Goal: Book appointment/travel/reservation

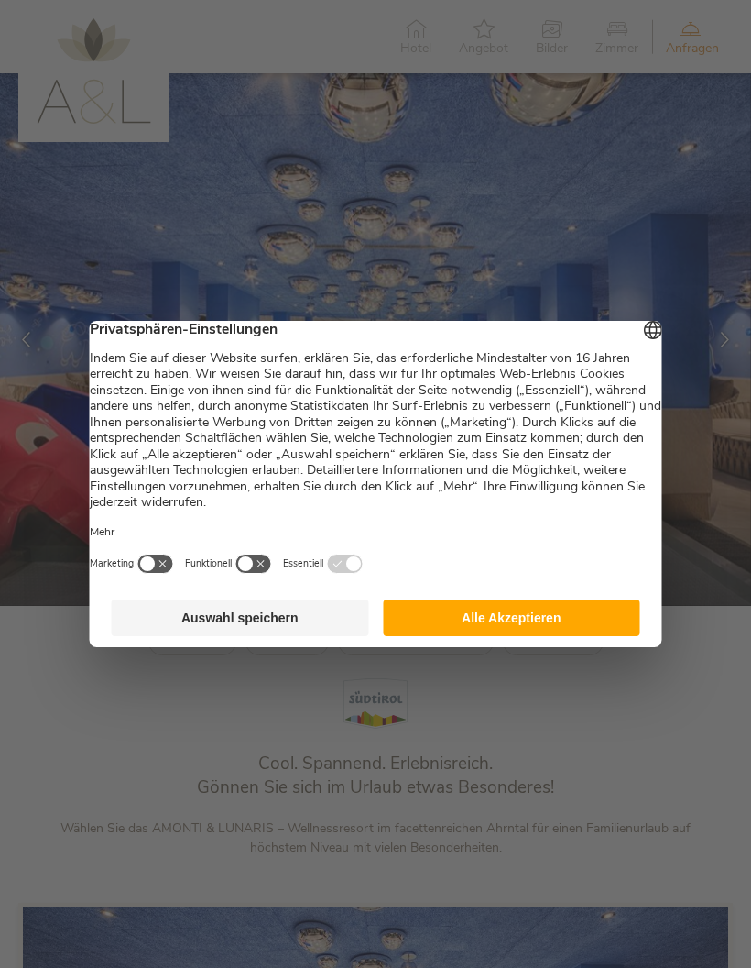
click at [597, 624] on button "Alle Akzeptieren" at bounding box center [511, 617] width 257 height 37
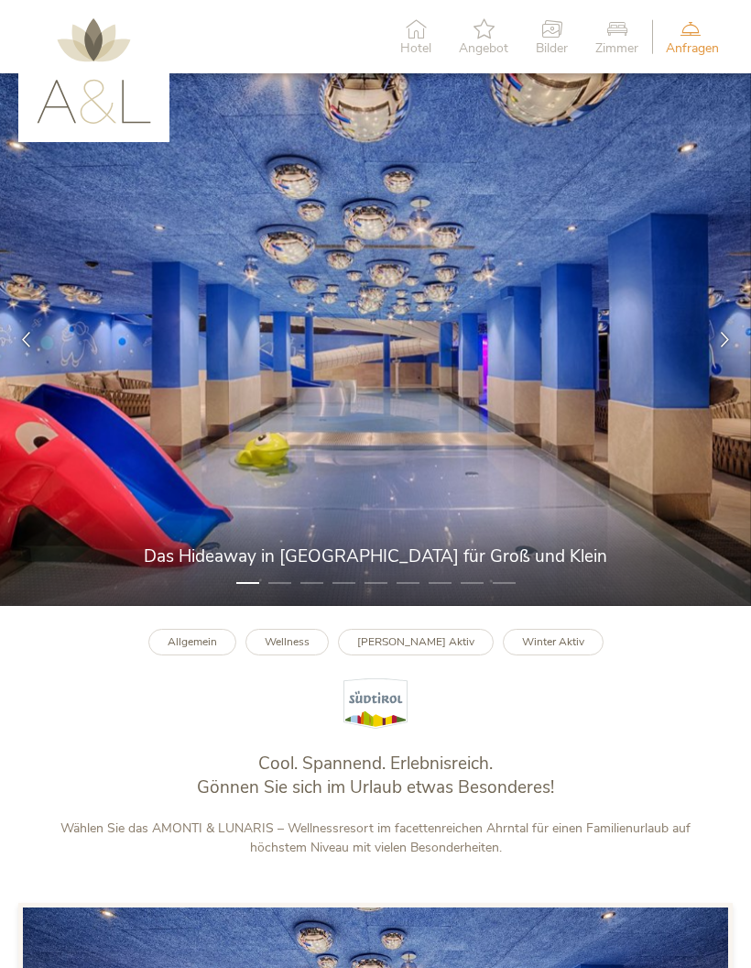
click at [719, 347] on icon at bounding box center [725, 340] width 16 height 16
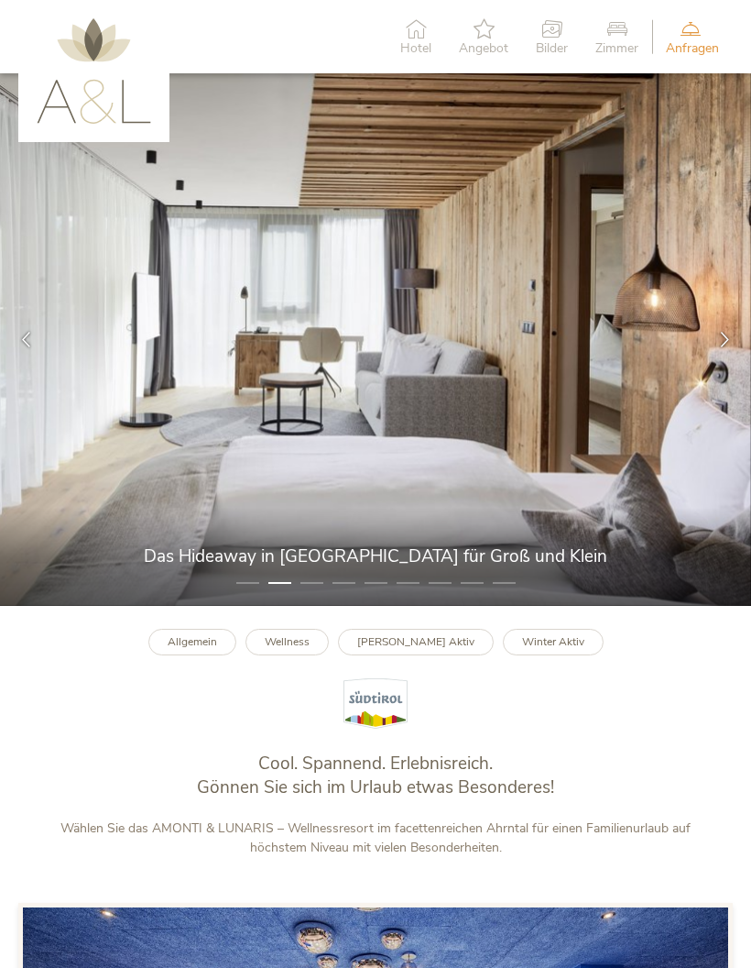
click at [724, 347] on icon at bounding box center [725, 340] width 16 height 16
click at [717, 347] on icon at bounding box center [725, 340] width 16 height 16
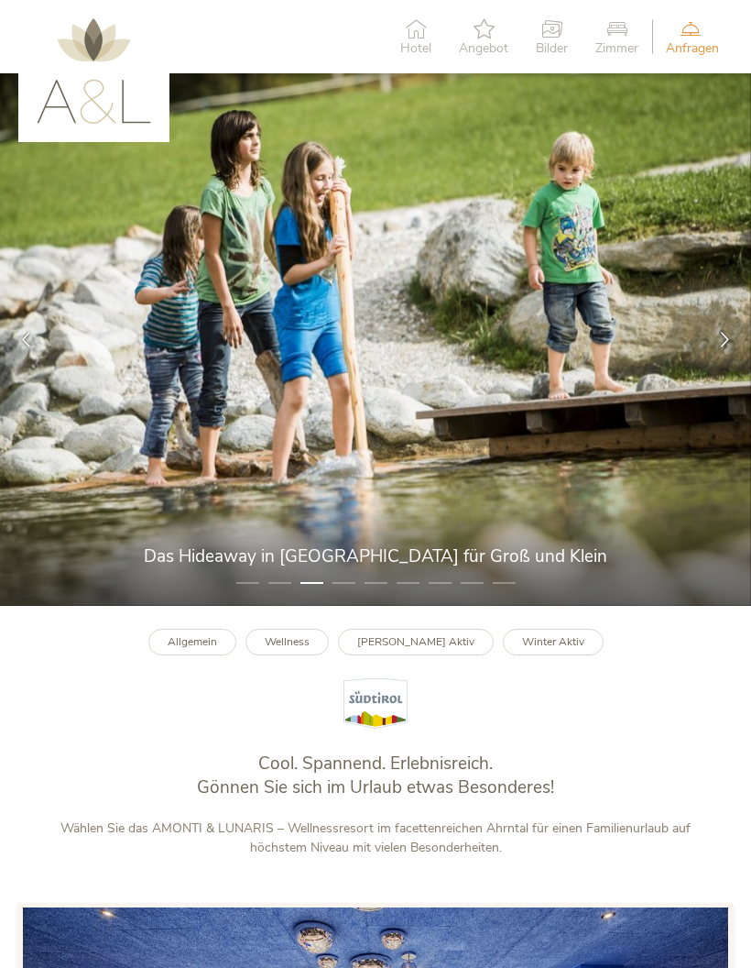
click at [725, 347] on icon at bounding box center [725, 340] width 16 height 16
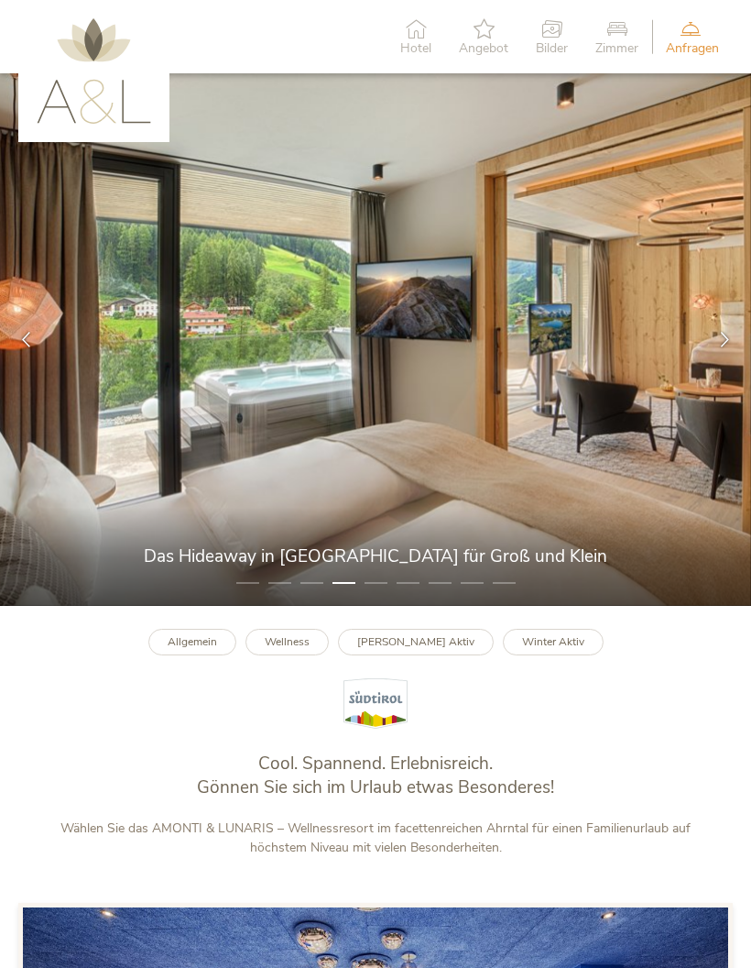
click at [721, 366] on div at bounding box center [725, 339] width 52 height 52
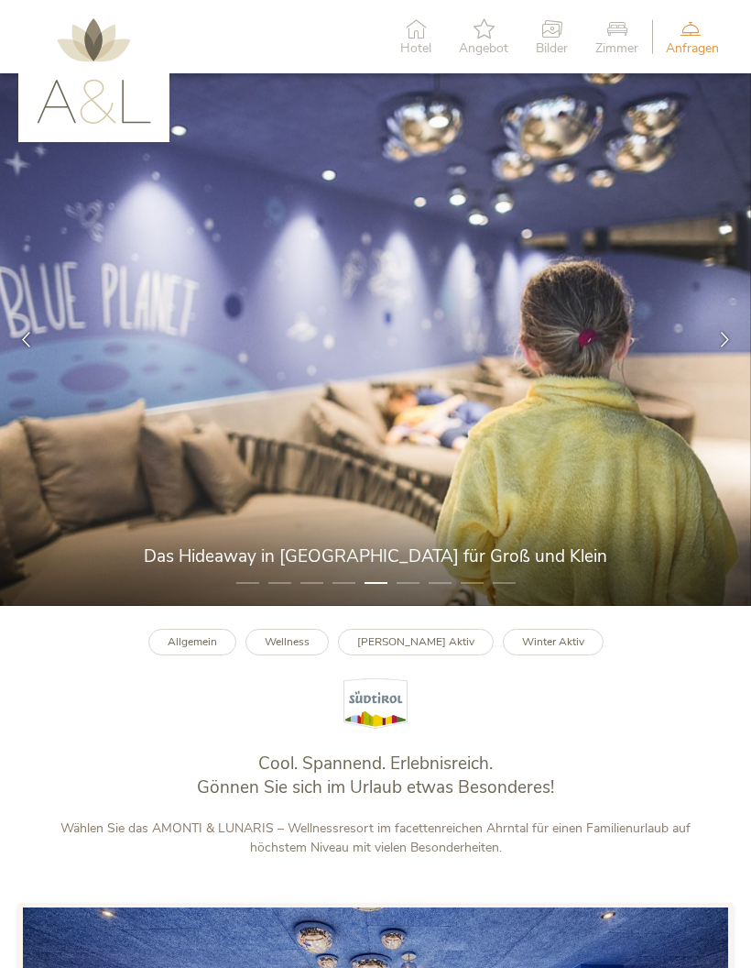
click at [722, 366] on div at bounding box center [725, 339] width 52 height 52
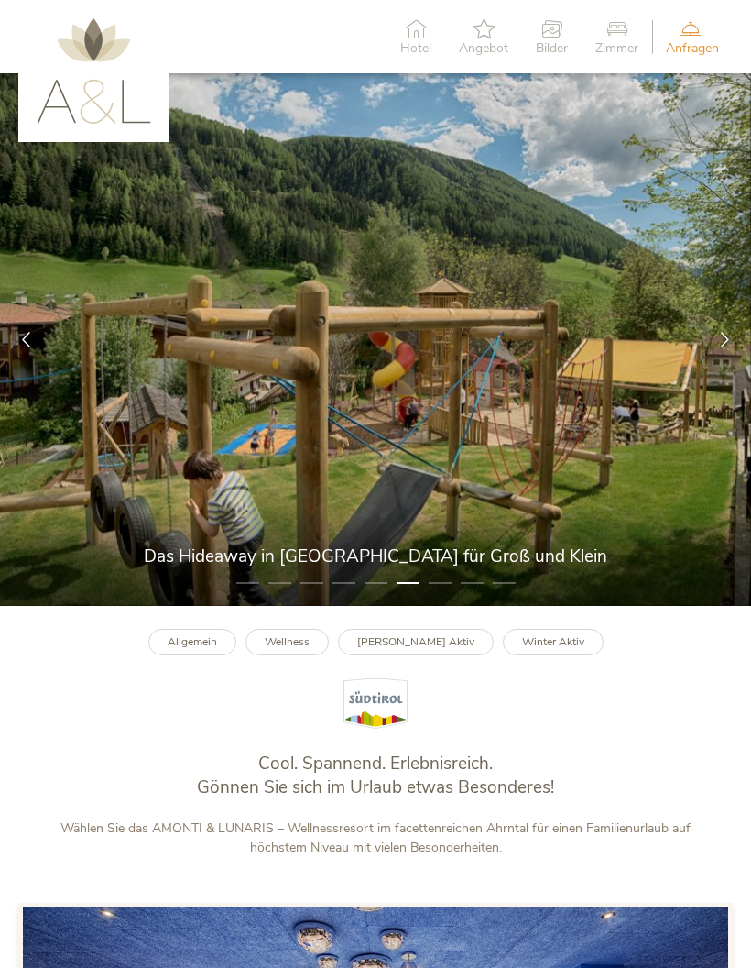
click at [717, 366] on div at bounding box center [725, 339] width 52 height 52
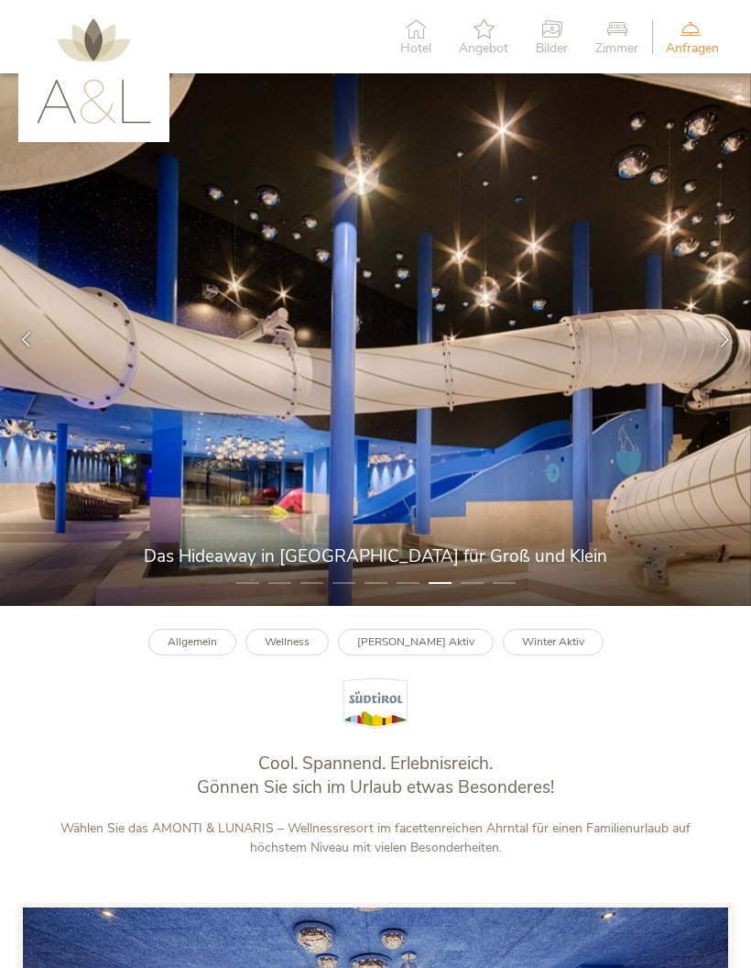
click at [717, 347] on icon at bounding box center [725, 340] width 16 height 16
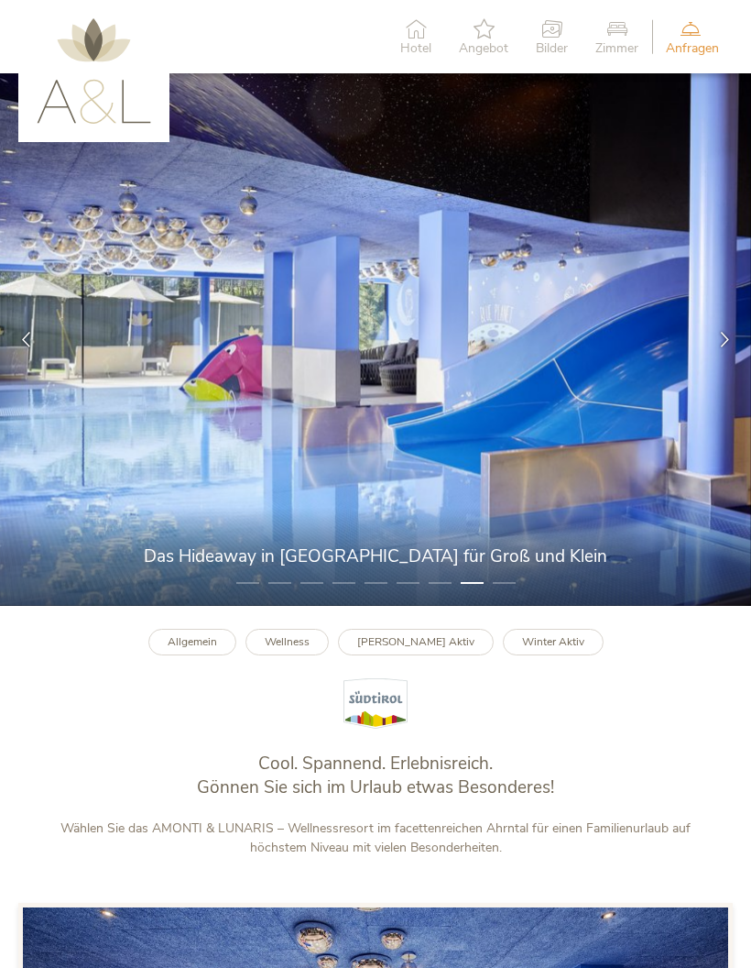
click at [724, 347] on icon at bounding box center [725, 340] width 16 height 16
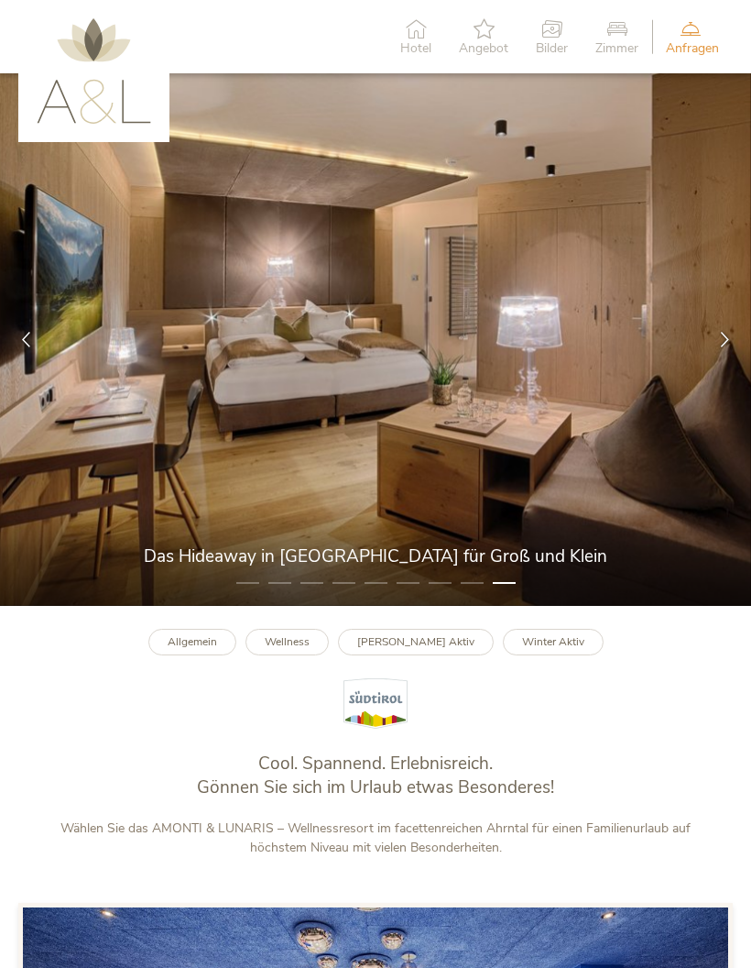
click at [710, 366] on div at bounding box center [725, 339] width 52 height 52
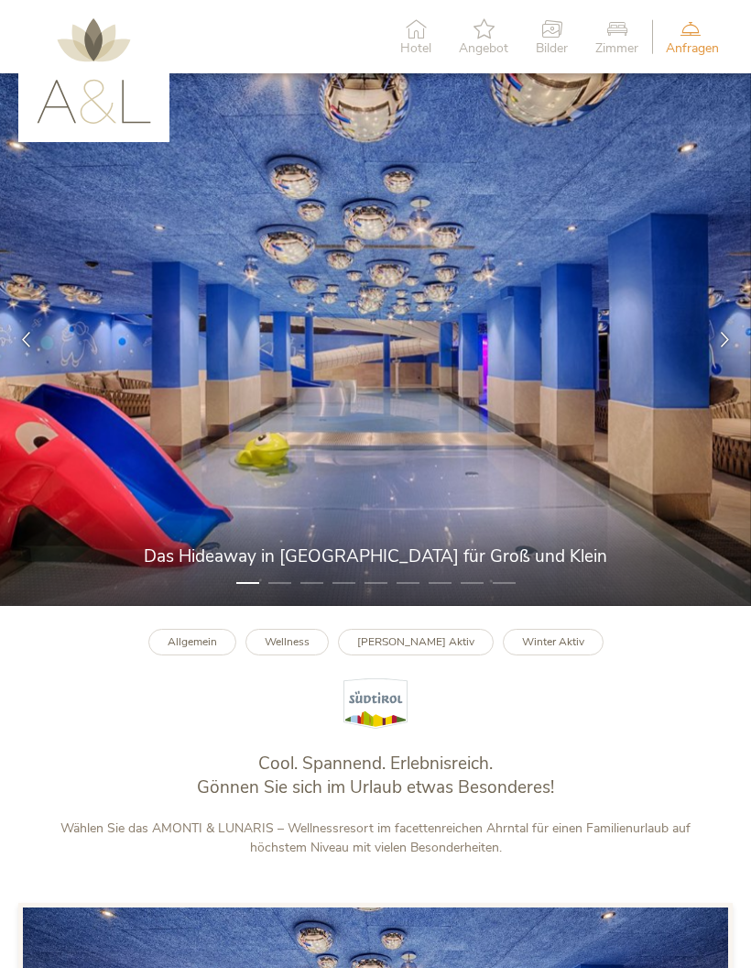
click at [414, 46] on span "Hotel" at bounding box center [415, 48] width 31 height 13
click at [720, 347] on icon at bounding box center [725, 340] width 16 height 16
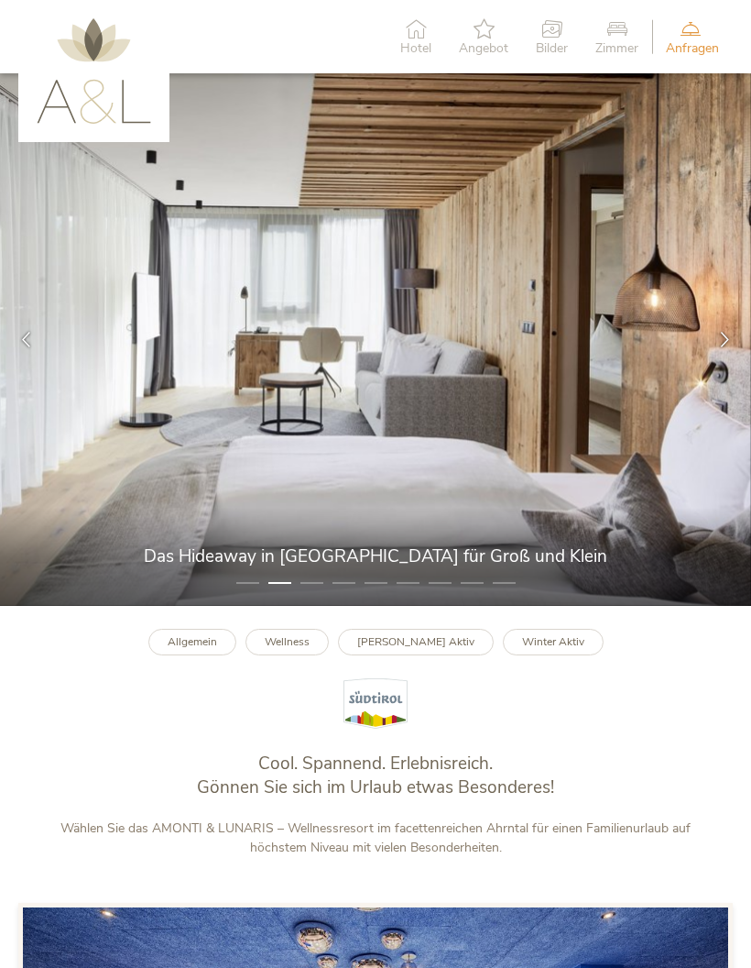
click at [416, 50] on span "Hotel" at bounding box center [415, 48] width 31 height 13
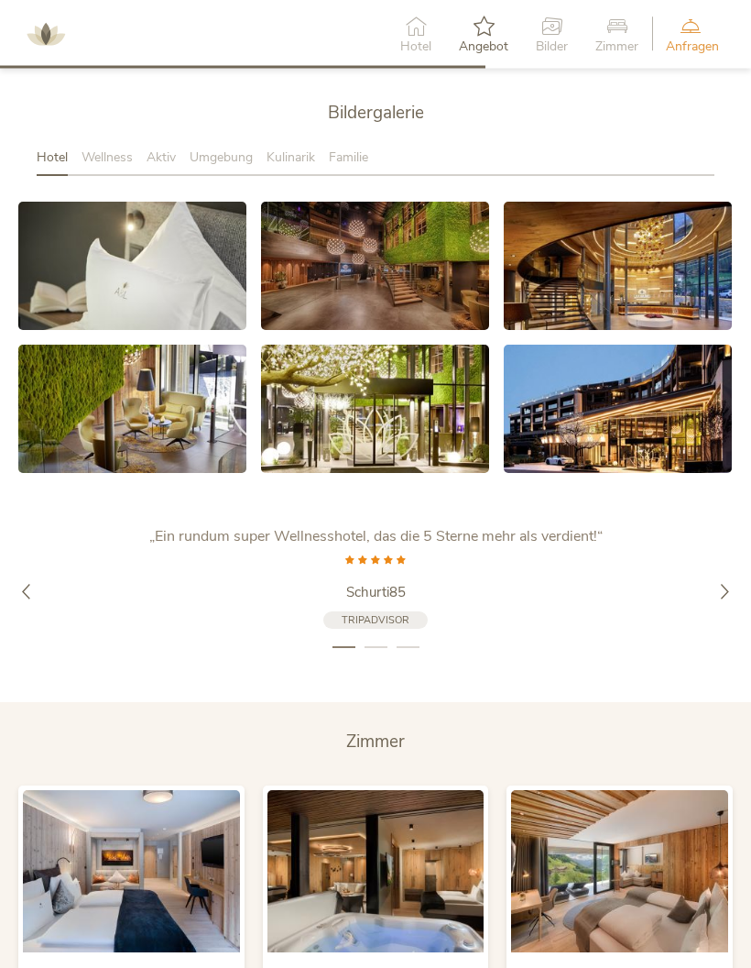
scroll to position [2834, 0]
click at [181, 330] on link at bounding box center [132, 266] width 228 height 128
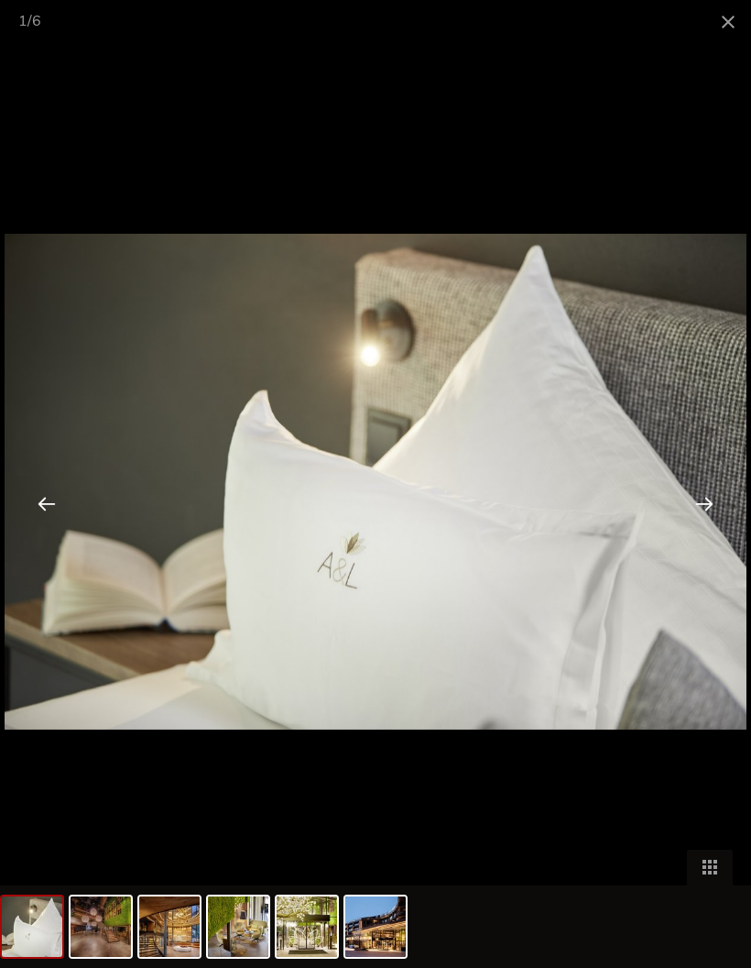
click at [700, 531] on div at bounding box center [704, 503] width 57 height 57
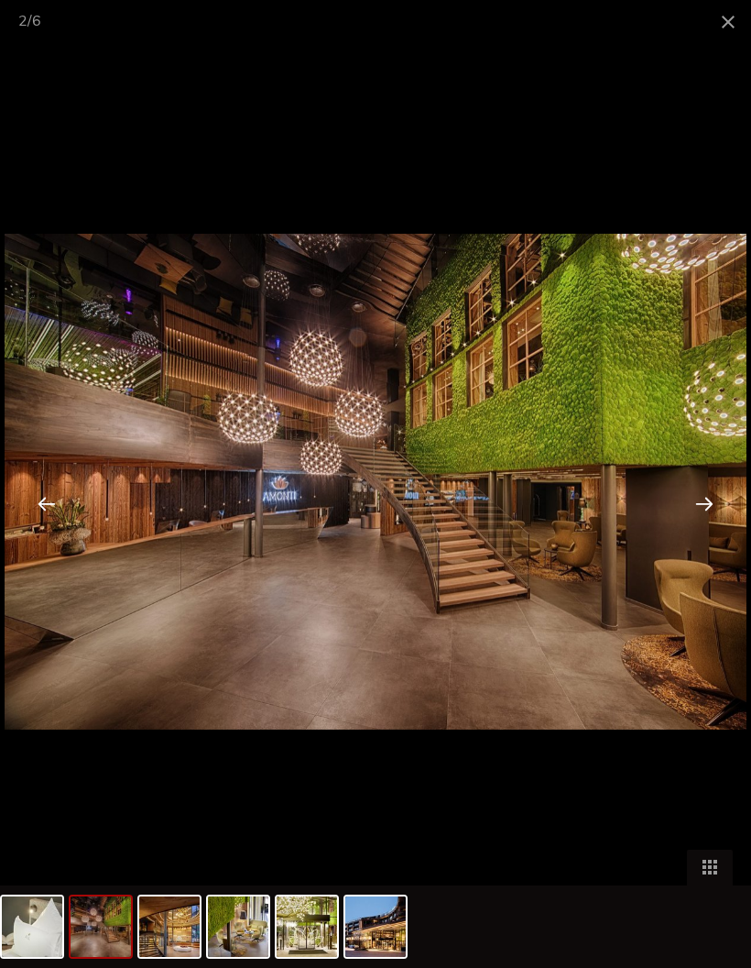
click at [695, 531] on div at bounding box center [704, 503] width 57 height 57
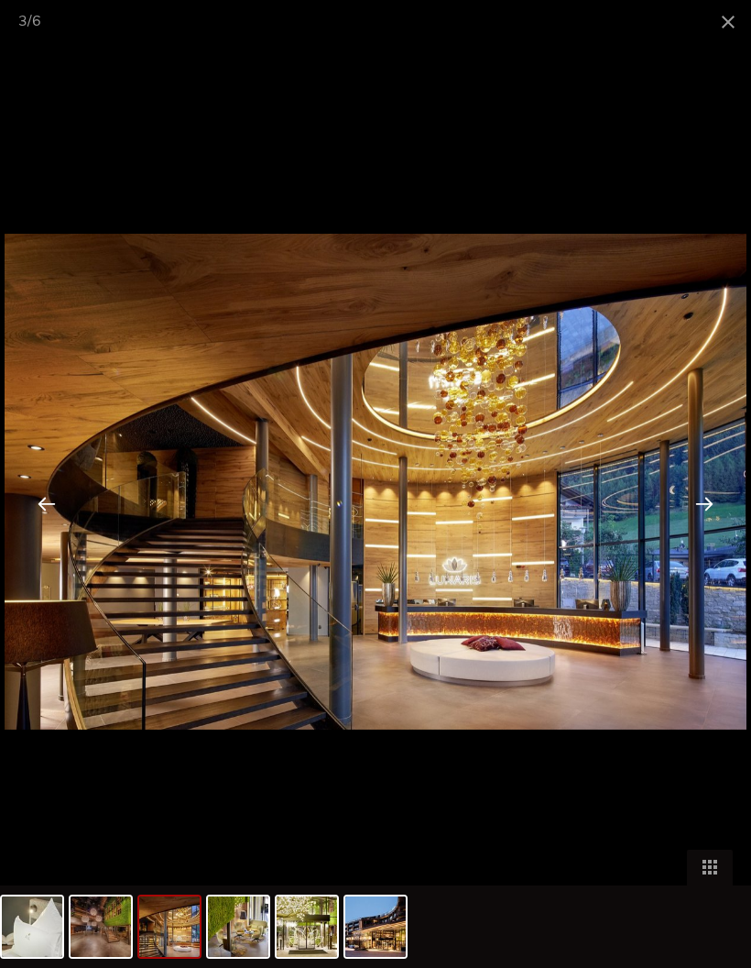
click at [45, 531] on div at bounding box center [46, 503] width 57 height 57
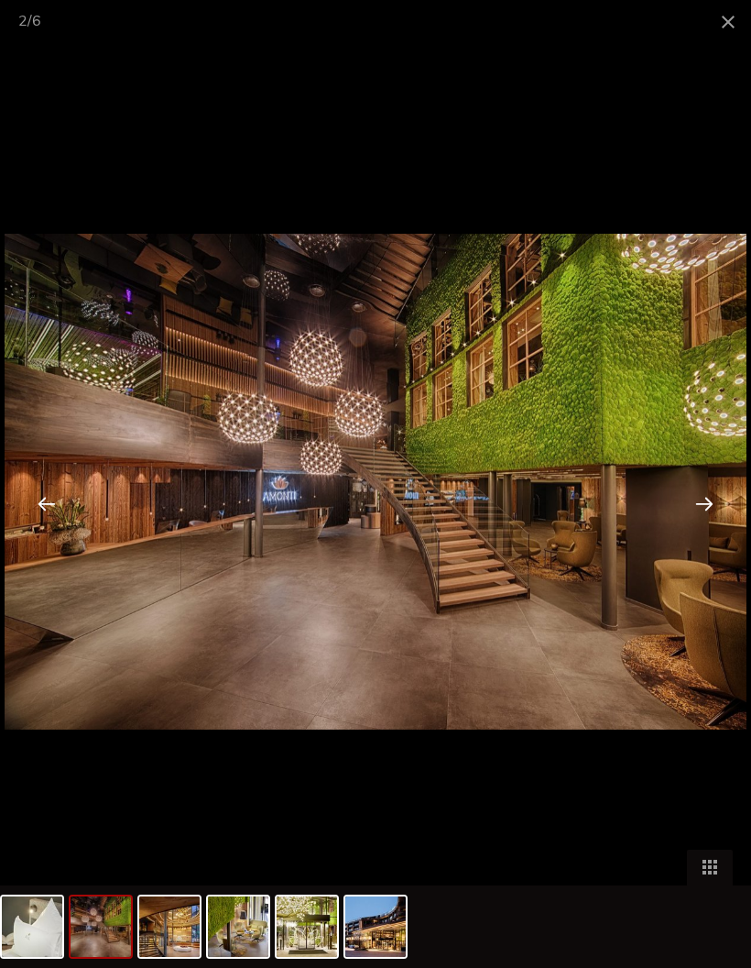
click at [705, 531] on div at bounding box center [704, 503] width 57 height 57
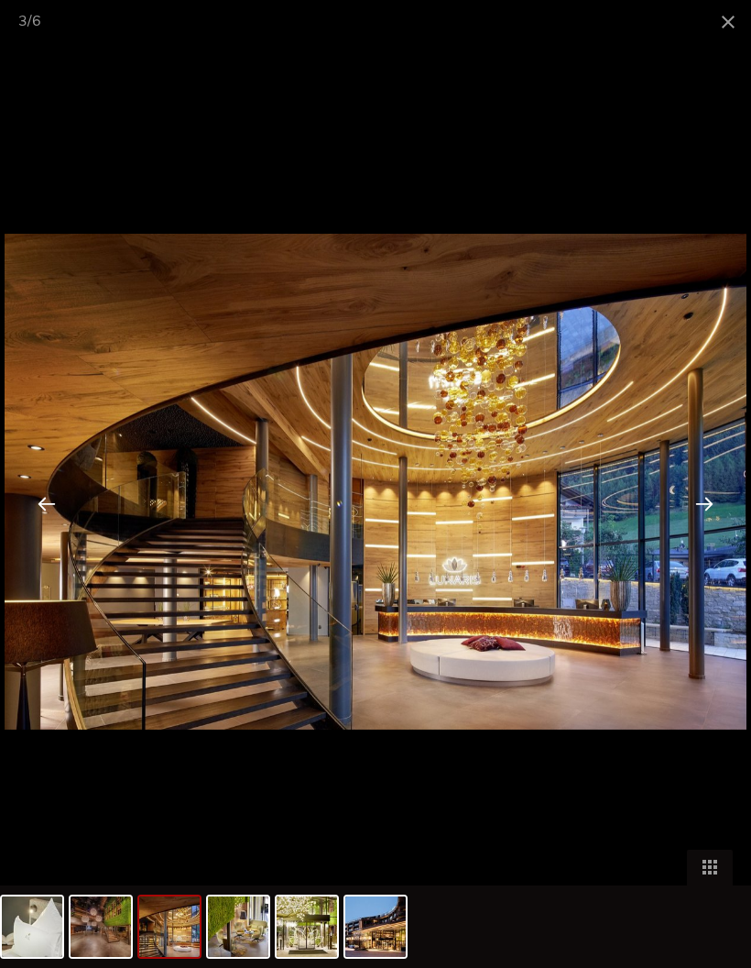
click at [696, 531] on div at bounding box center [704, 503] width 57 height 57
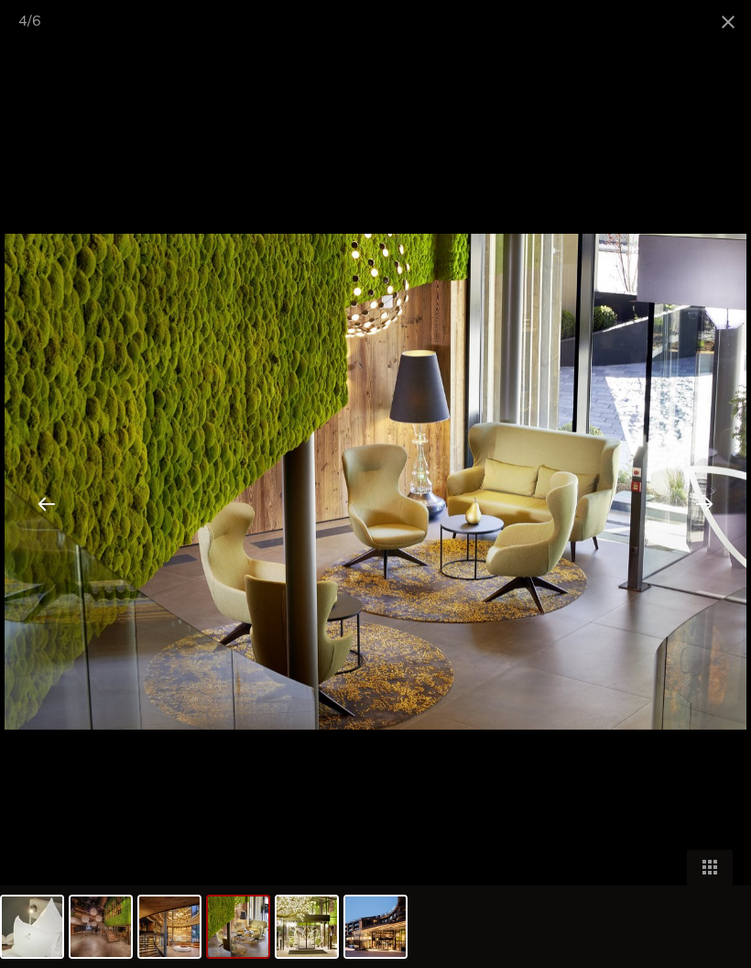
click at [709, 531] on div at bounding box center [704, 503] width 57 height 57
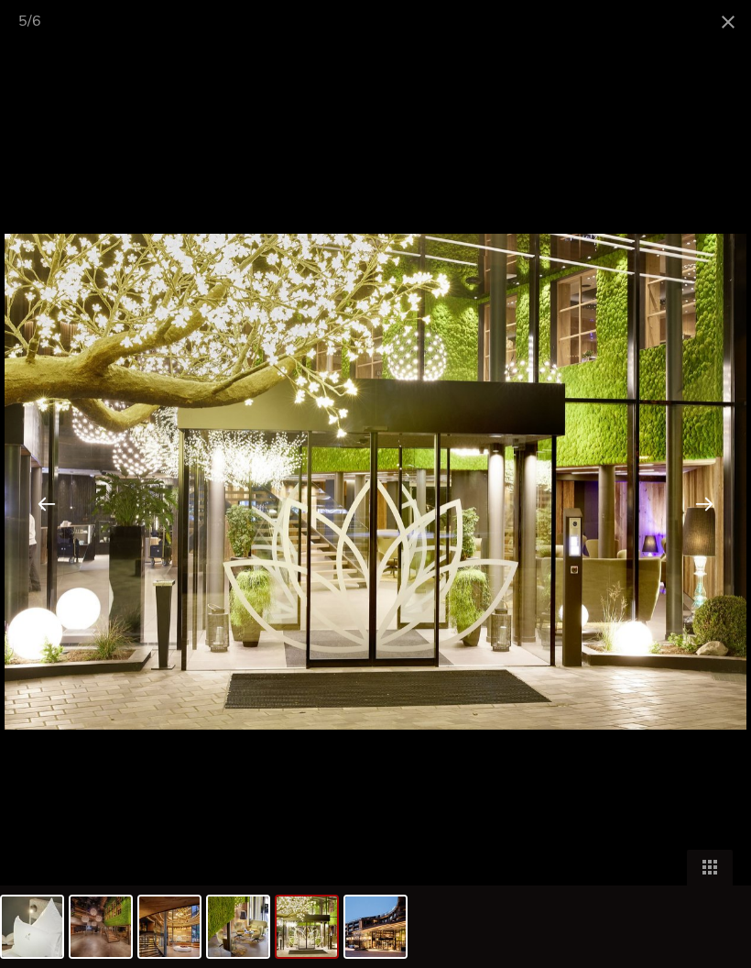
click at [711, 531] on div at bounding box center [704, 503] width 57 height 57
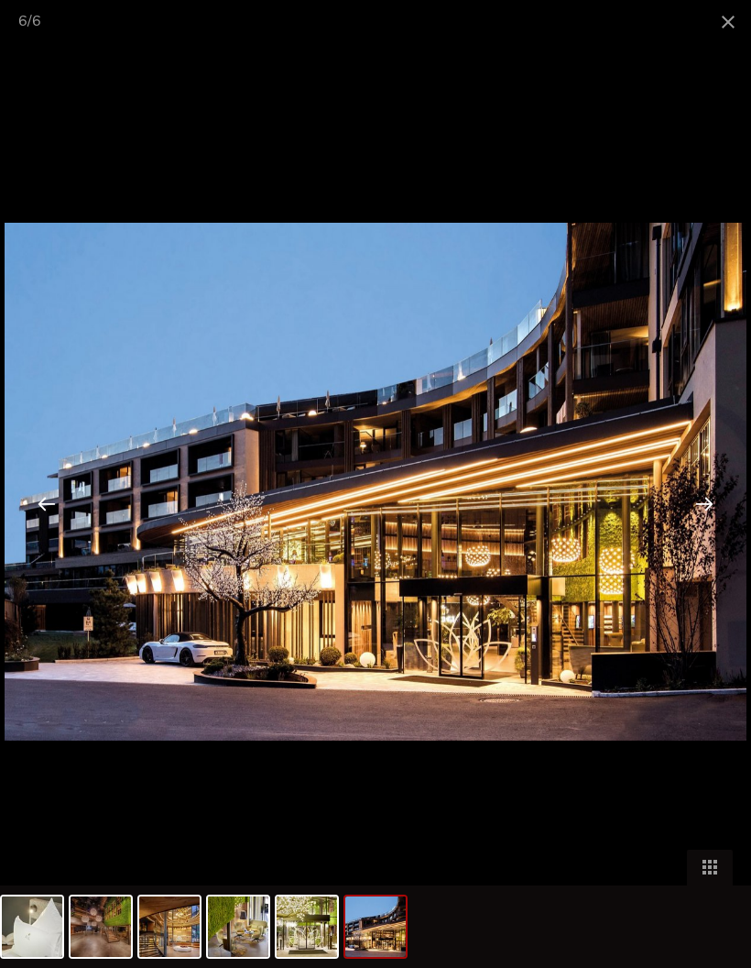
click at [712, 531] on div at bounding box center [704, 503] width 57 height 57
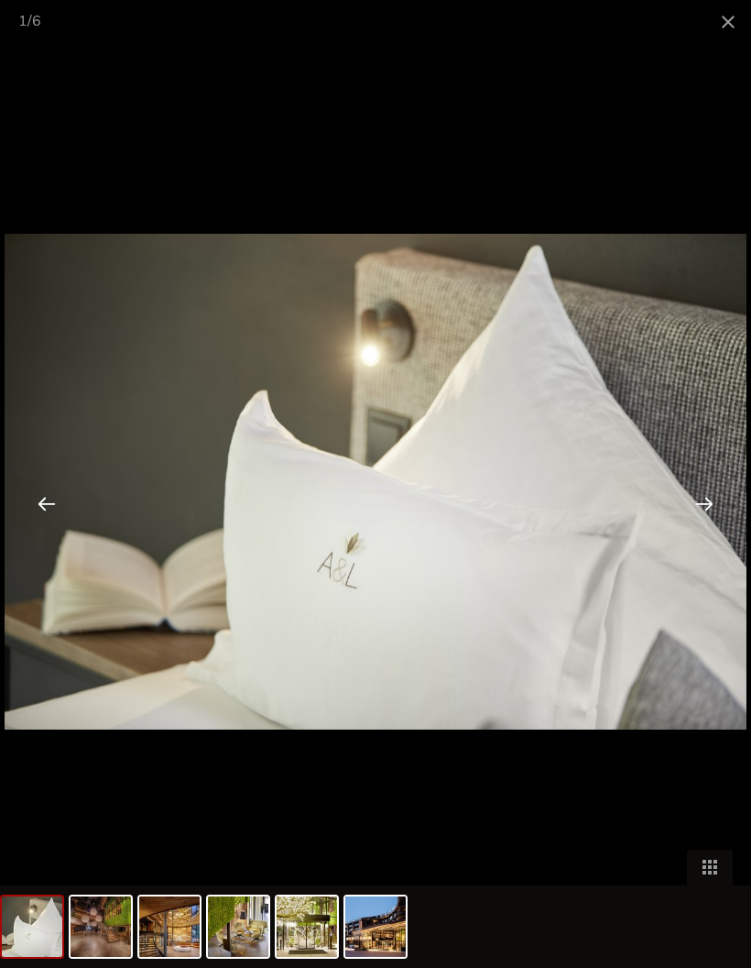
click at [725, 24] on span at bounding box center [729, 21] width 46 height 43
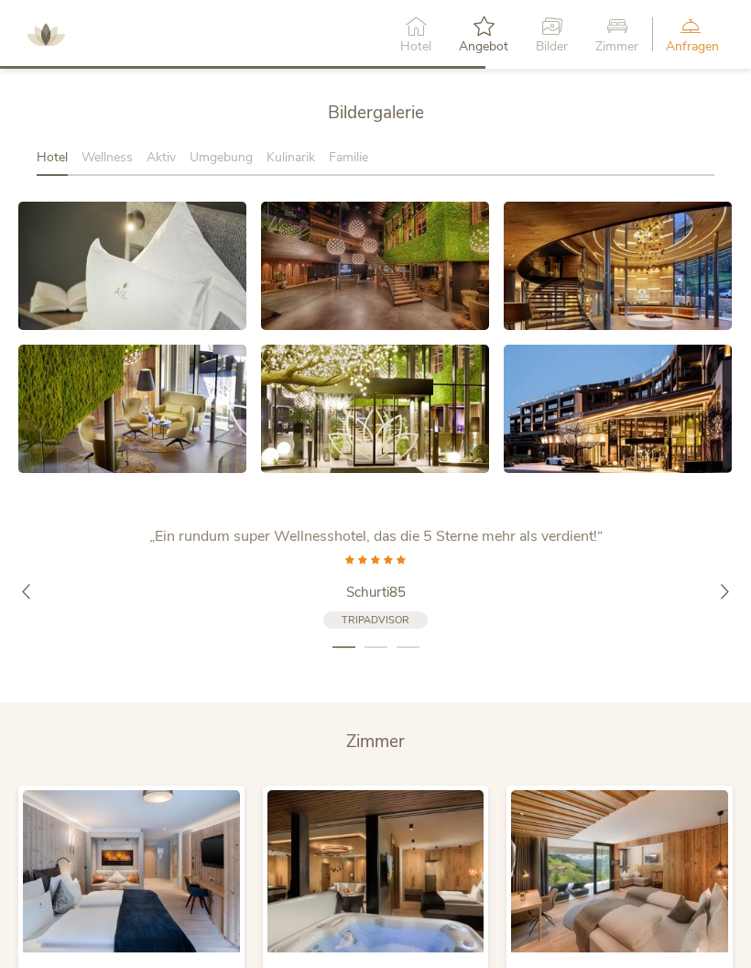
click at [365, 166] on span "Familie" at bounding box center [348, 156] width 39 height 17
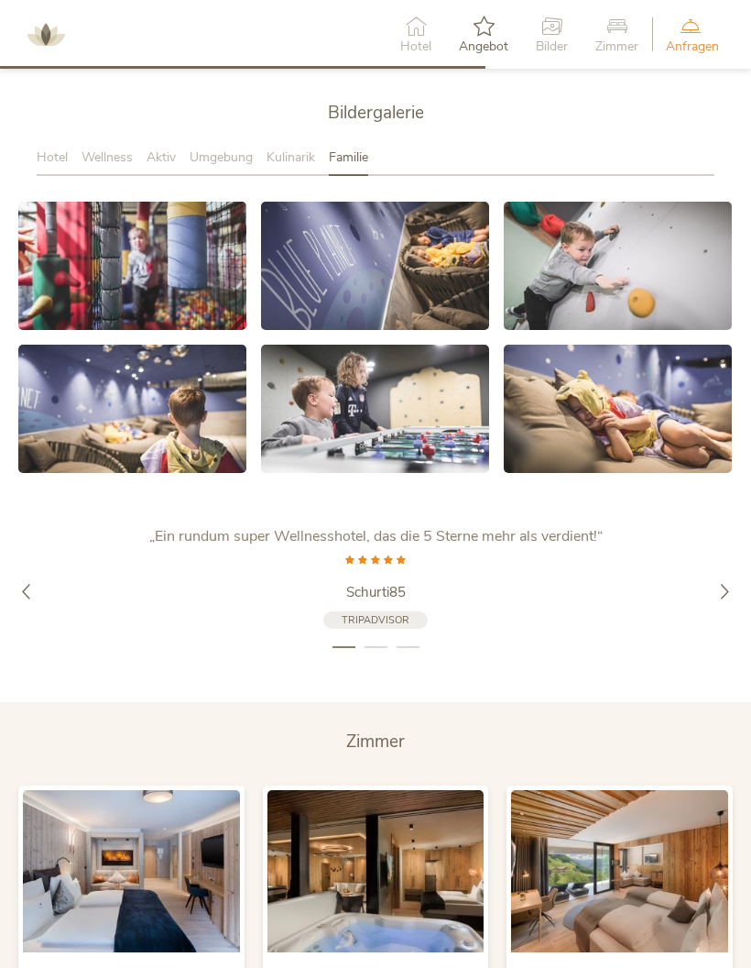
click at [646, 454] on link at bounding box center [618, 409] width 228 height 128
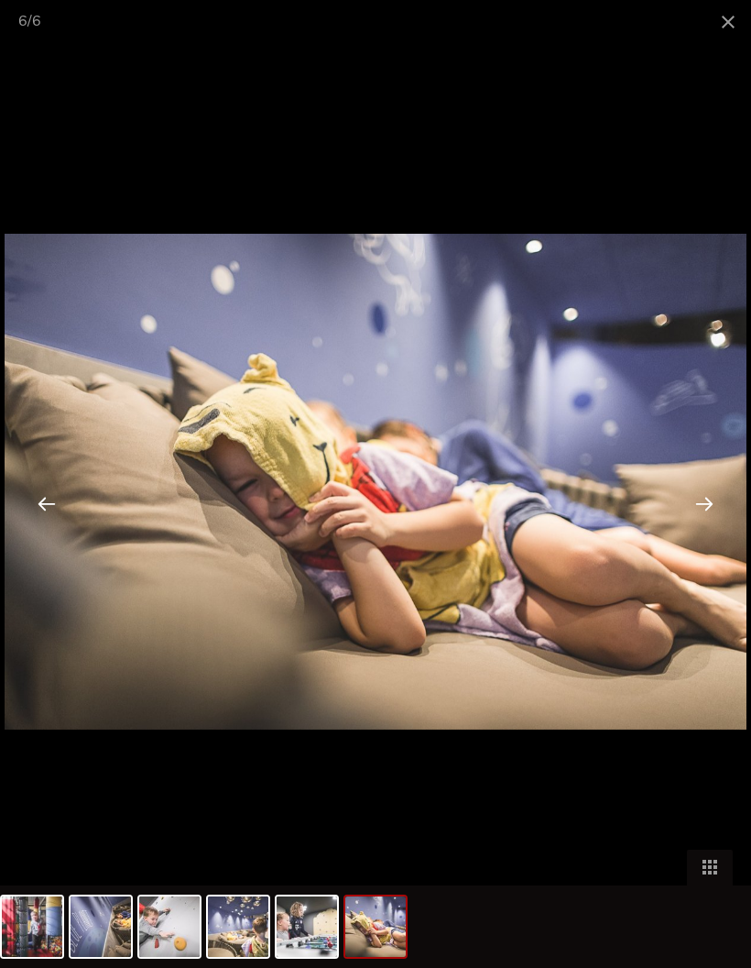
click at [697, 531] on div at bounding box center [704, 503] width 57 height 57
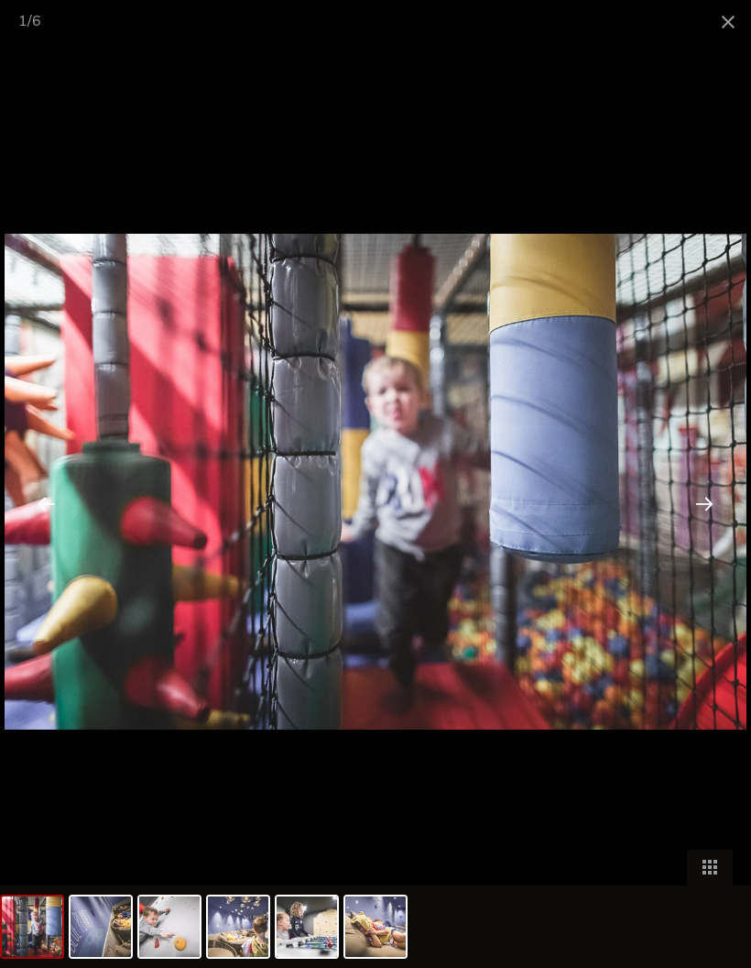
click at [698, 531] on div at bounding box center [704, 503] width 57 height 57
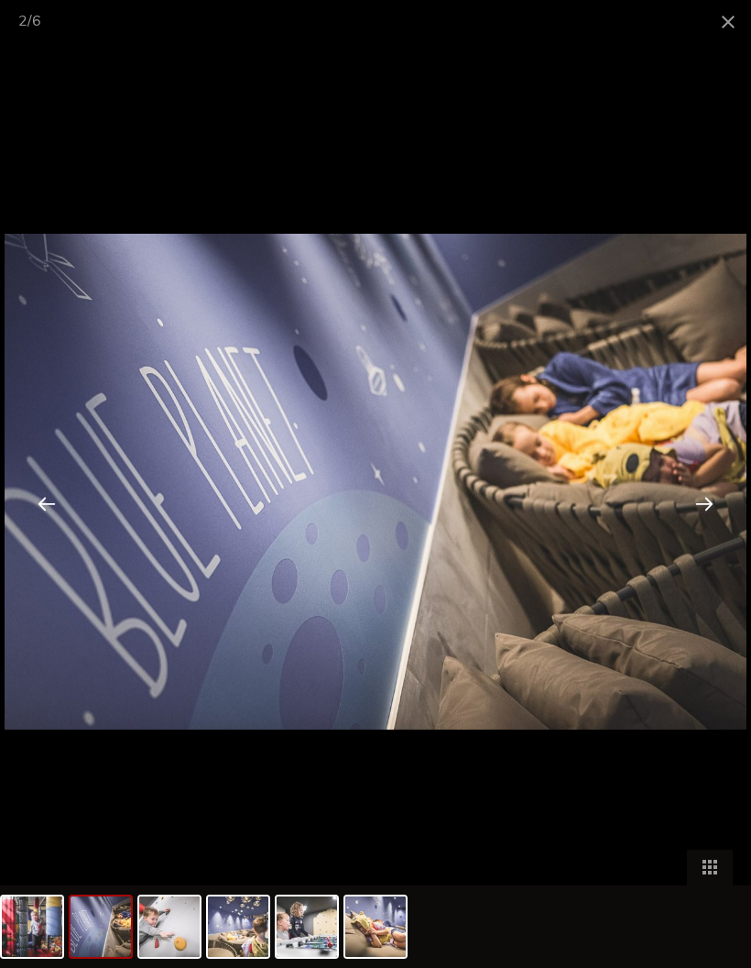
click at [694, 531] on div at bounding box center [704, 503] width 57 height 57
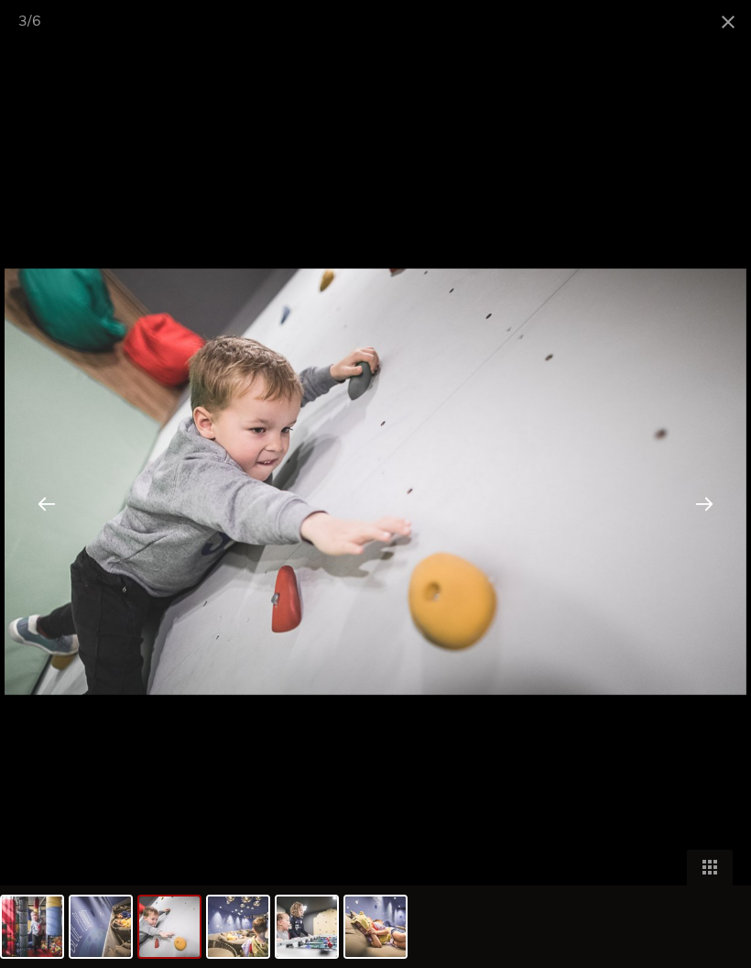
click at [701, 531] on div at bounding box center [704, 503] width 57 height 57
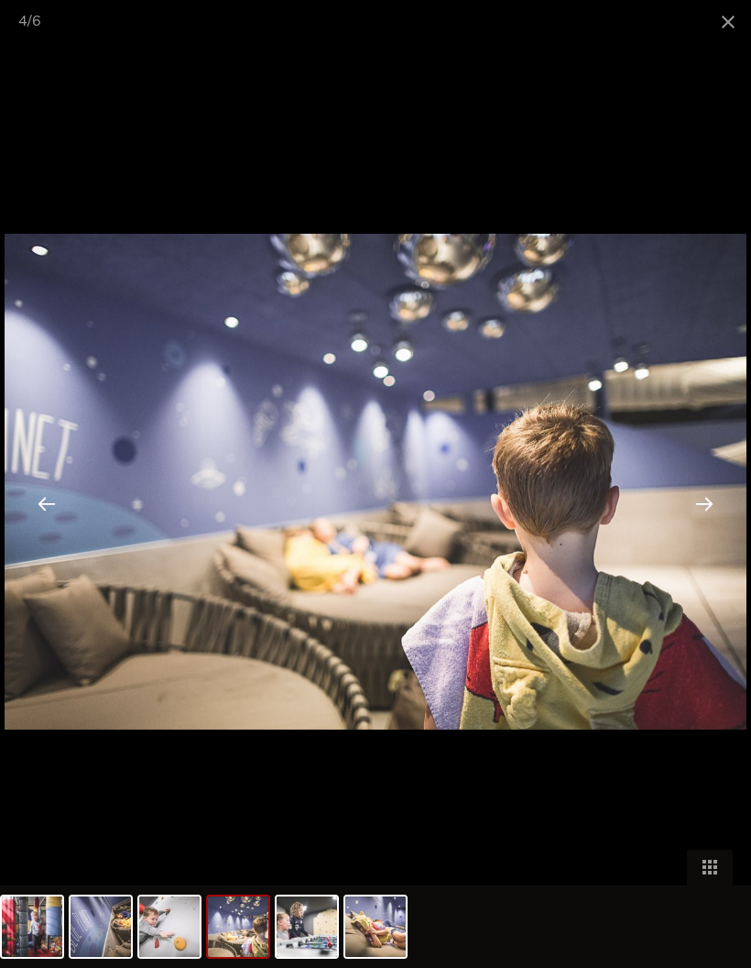
click at [699, 531] on div at bounding box center [704, 503] width 57 height 57
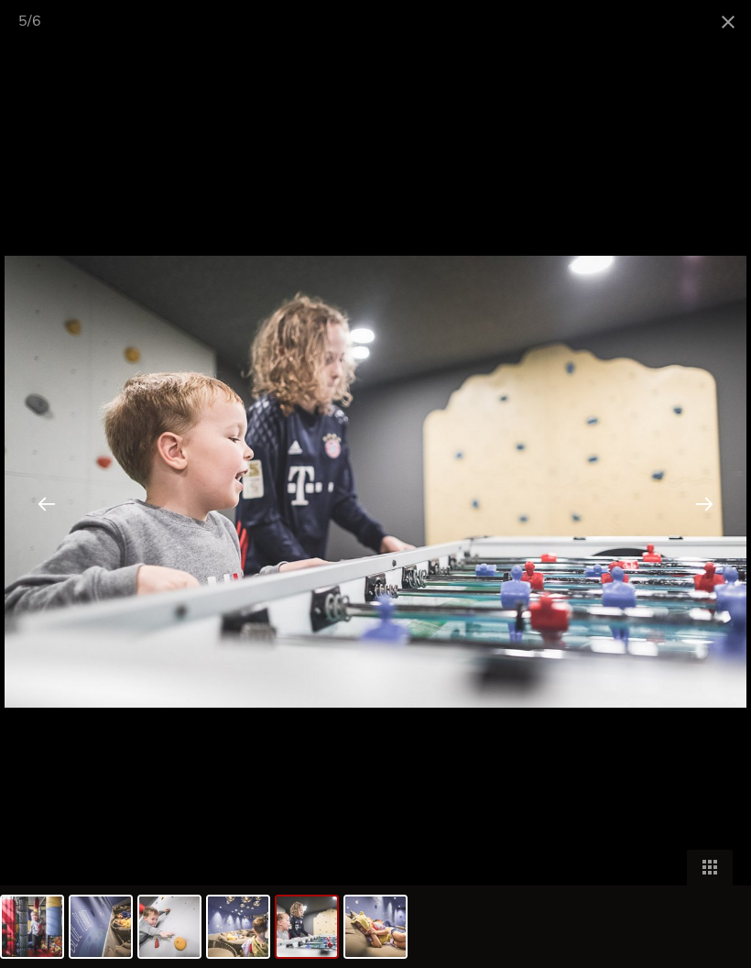
click at [701, 531] on div at bounding box center [704, 503] width 57 height 57
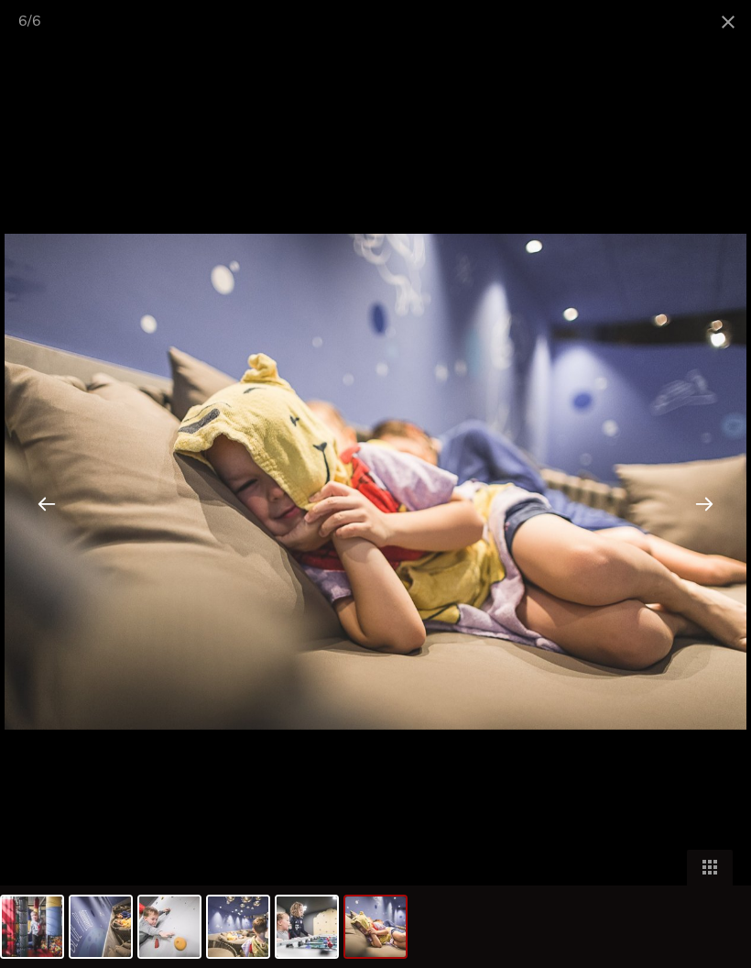
click at [722, 31] on span at bounding box center [729, 21] width 46 height 43
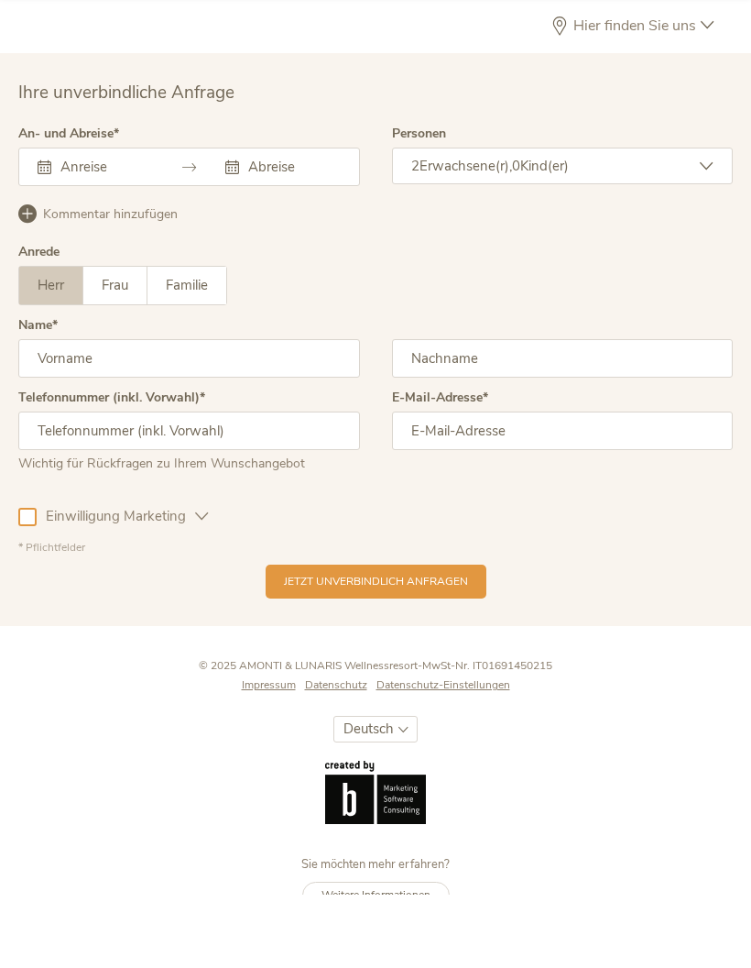
scroll to position [4456, 0]
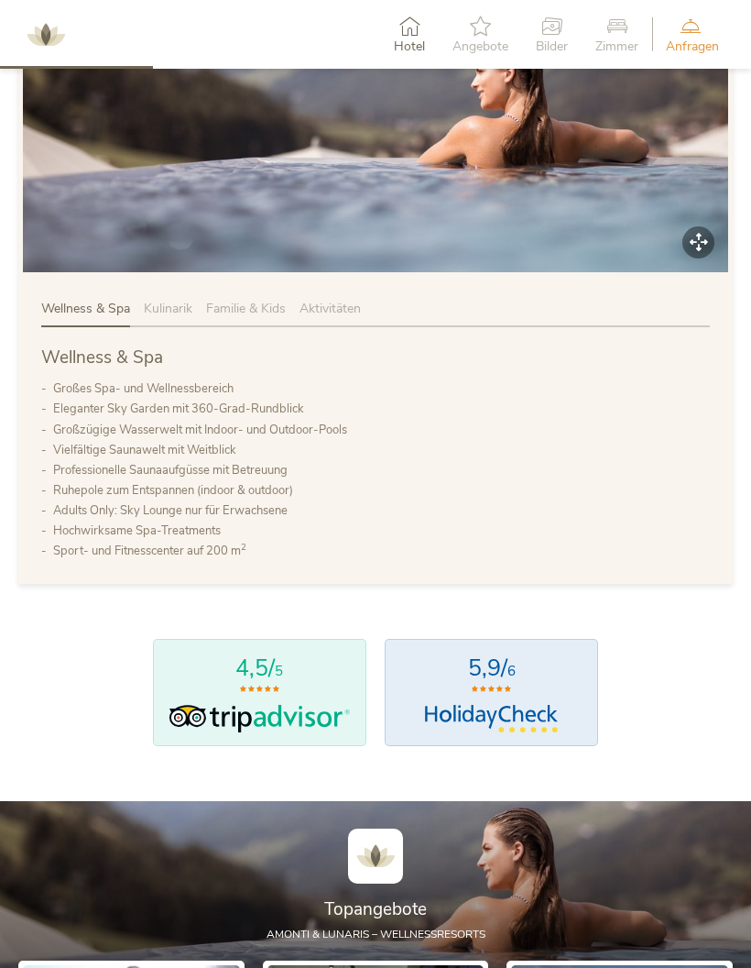
scroll to position [936, 0]
click at [265, 318] on span "Familie & Kids" at bounding box center [246, 309] width 80 height 17
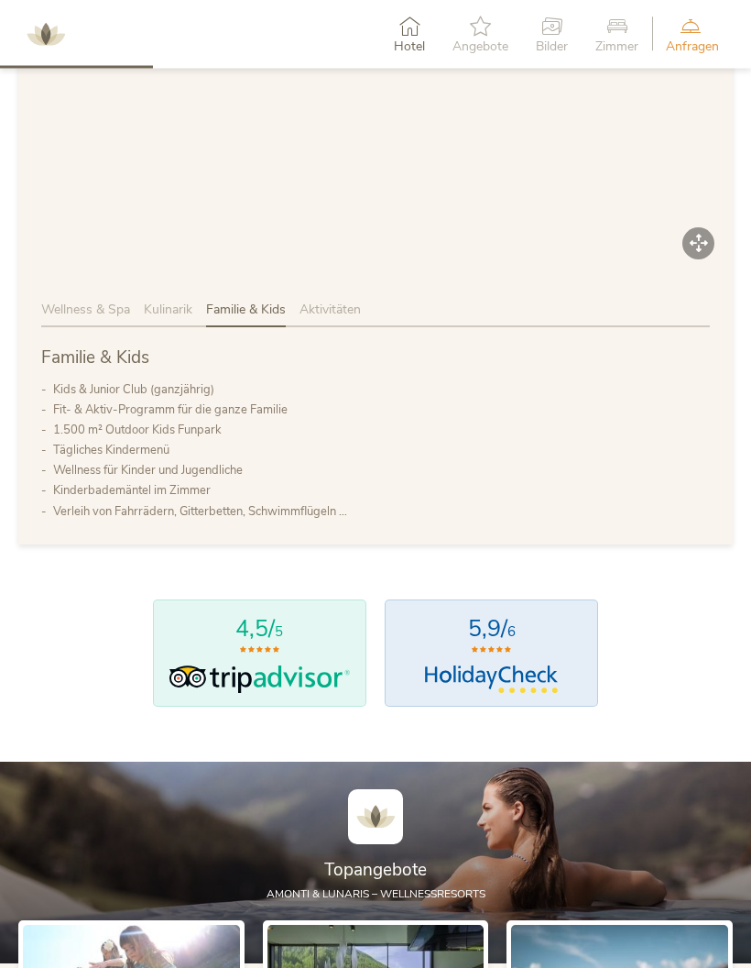
scroll to position [936, 0]
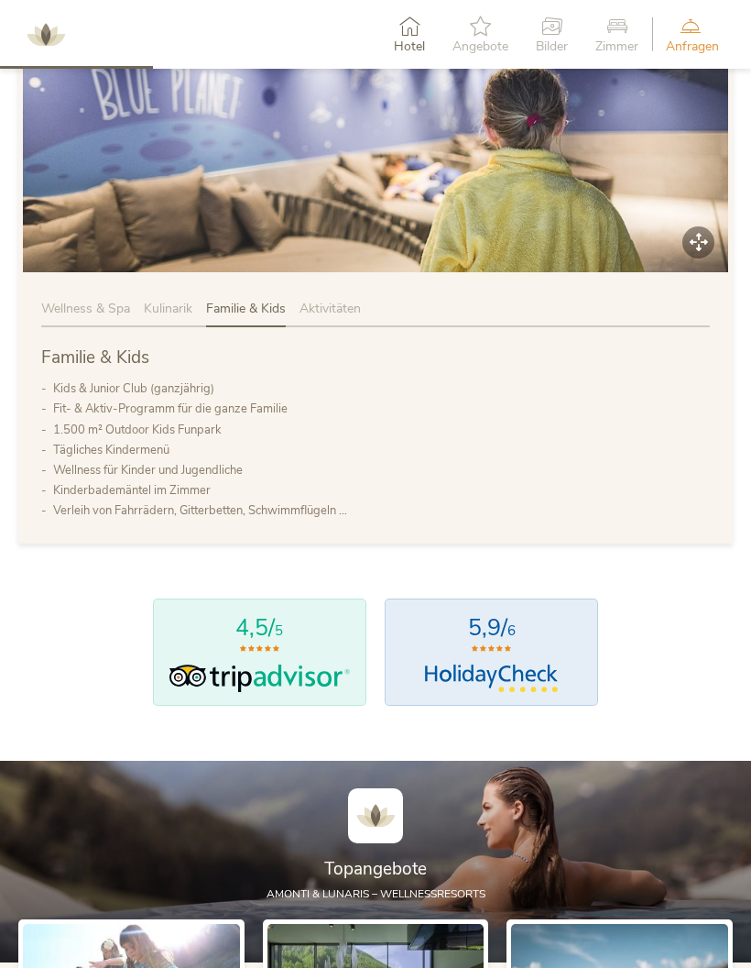
click at [324, 327] on div "Aktivitäten" at bounding box center [330, 313] width 61 height 27
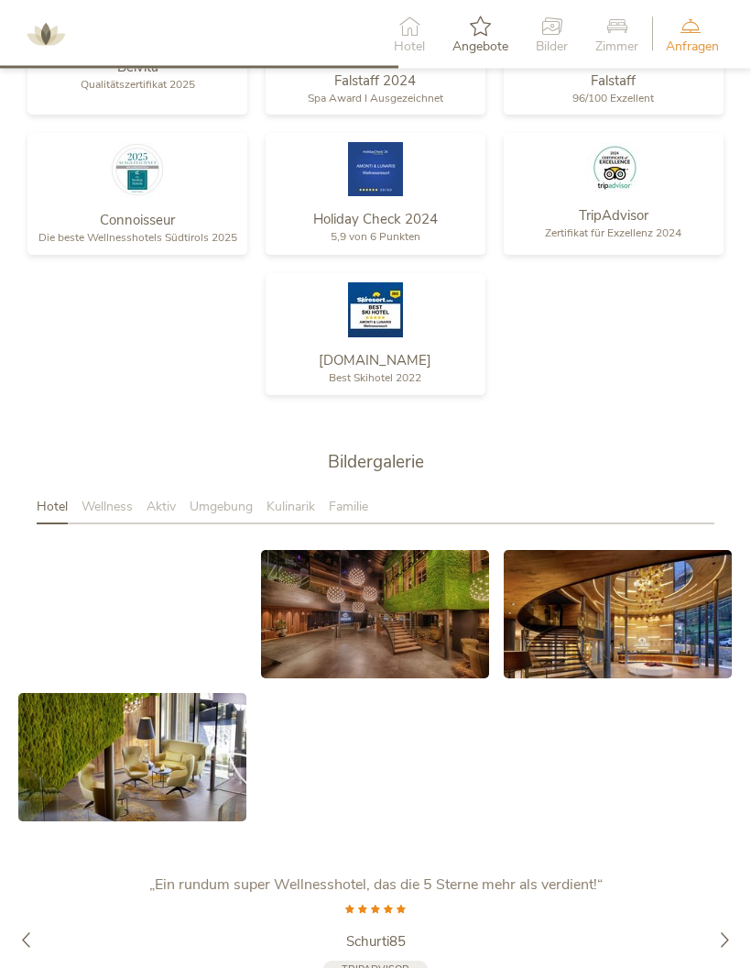
scroll to position [2467, 0]
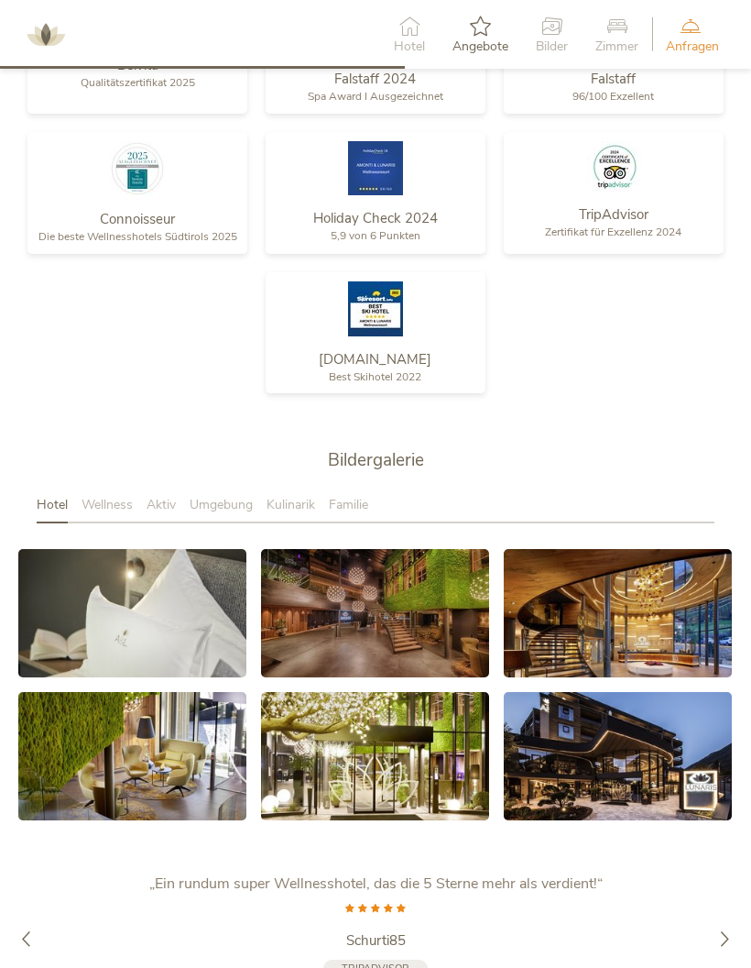
click at [362, 523] on div "Familie" at bounding box center [355, 509] width 53 height 27
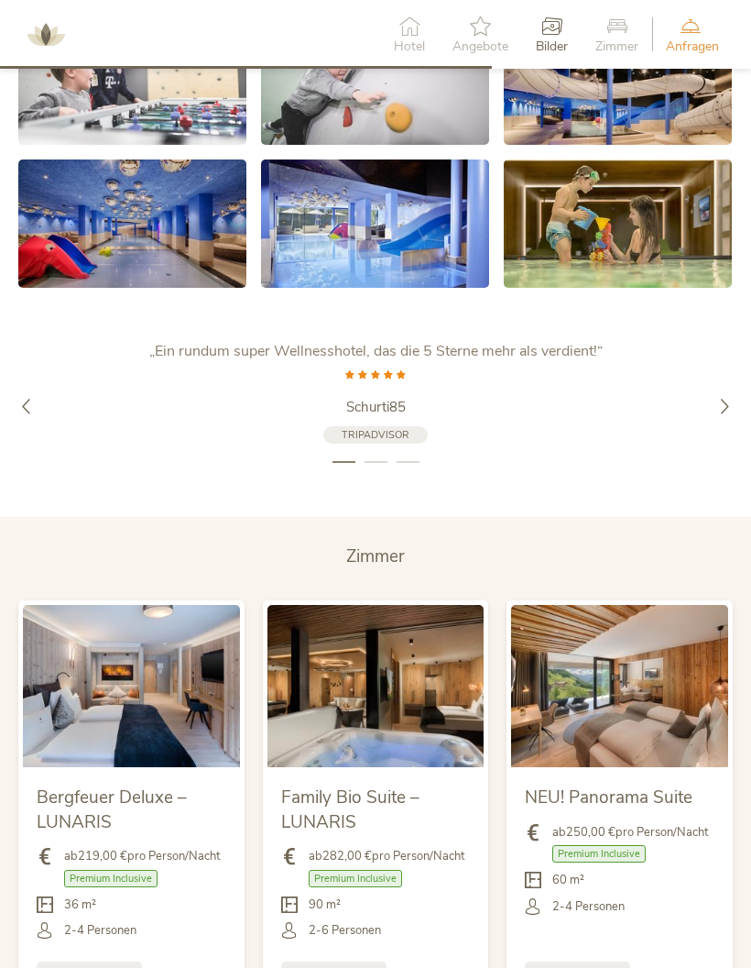
scroll to position [3006, 0]
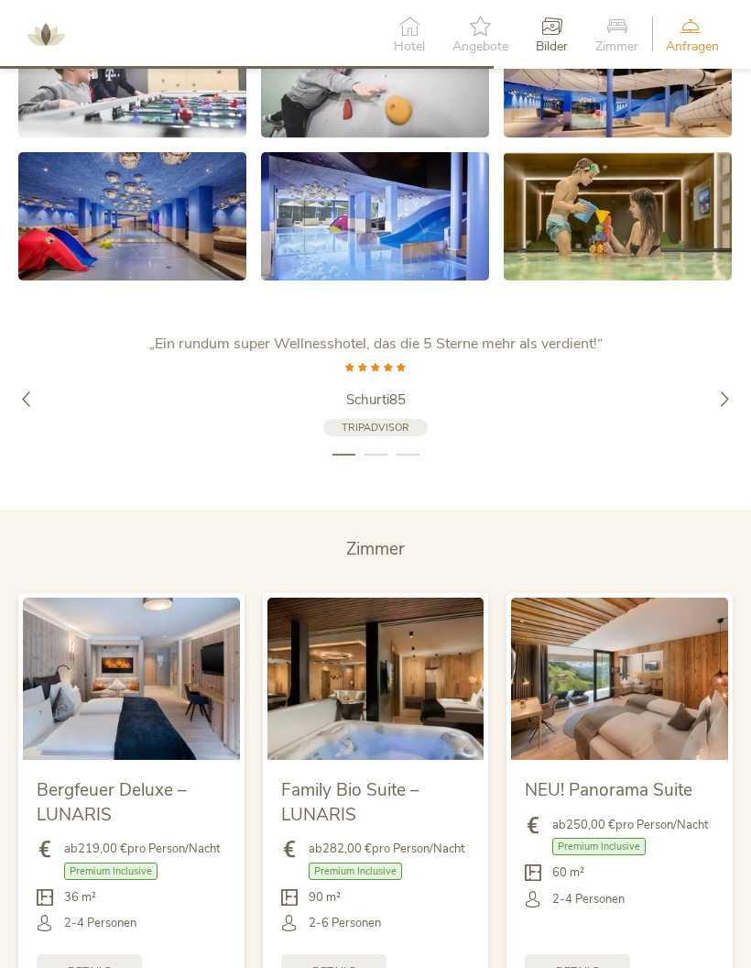
click at [718, 406] on icon at bounding box center [725, 398] width 16 height 16
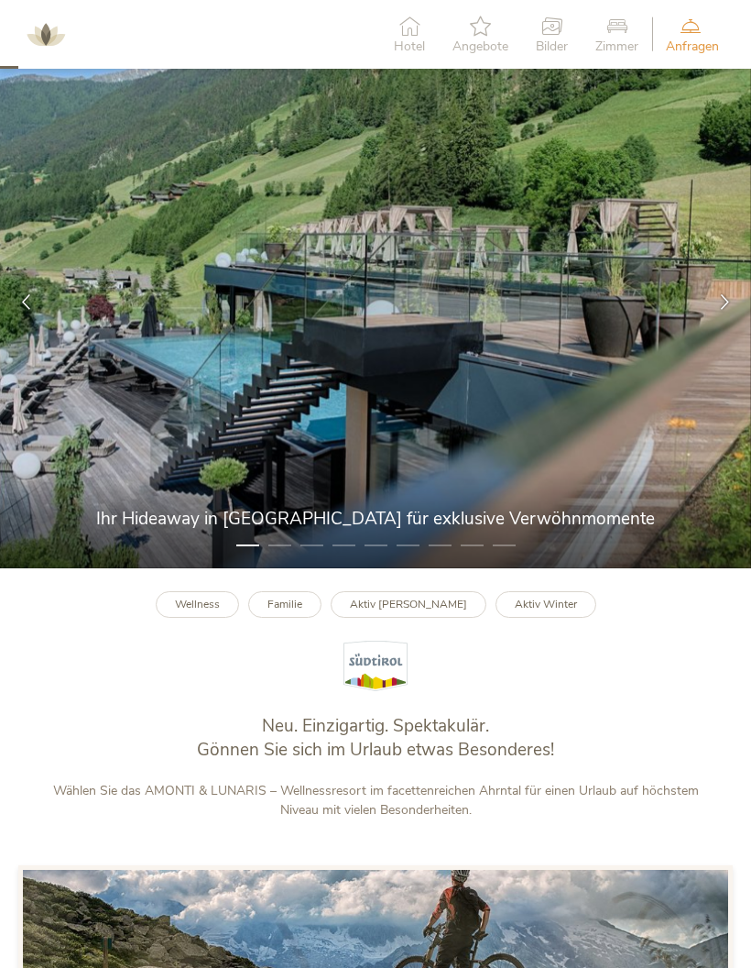
scroll to position [0, 0]
